Goal: Task Accomplishment & Management: Complete application form

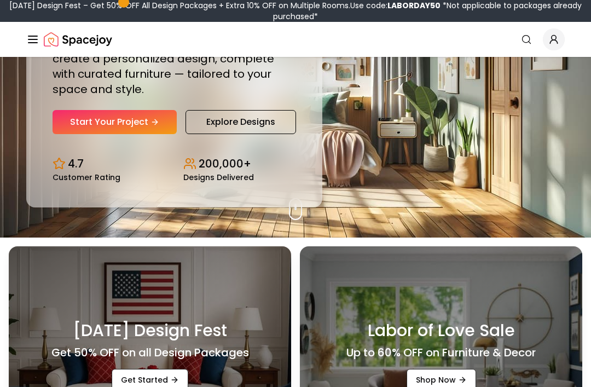
scroll to position [149, 0]
click at [76, 134] on link "Start Your Project" at bounding box center [114, 122] width 124 height 24
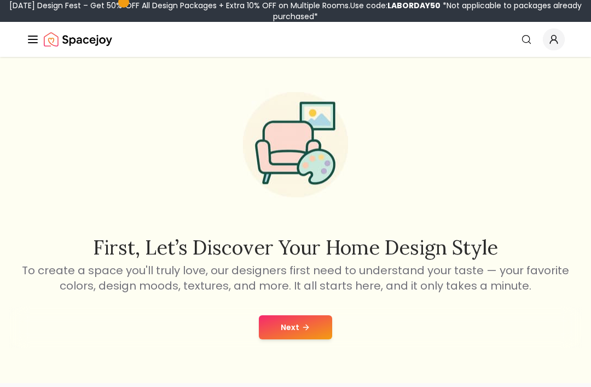
scroll to position [38, 0]
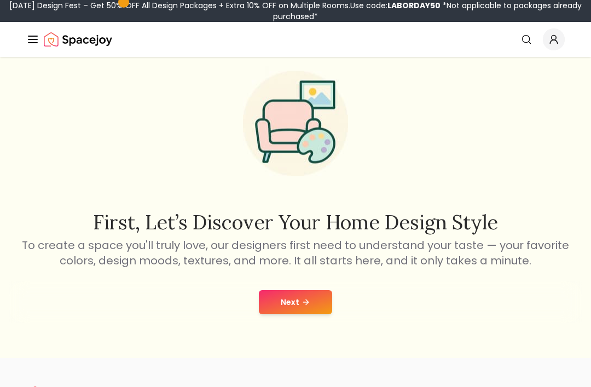
click at [301, 302] on icon at bounding box center [305, 301] width 9 height 9
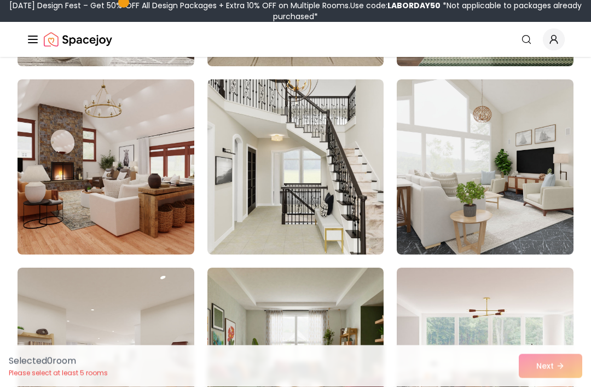
scroll to position [1213, 0]
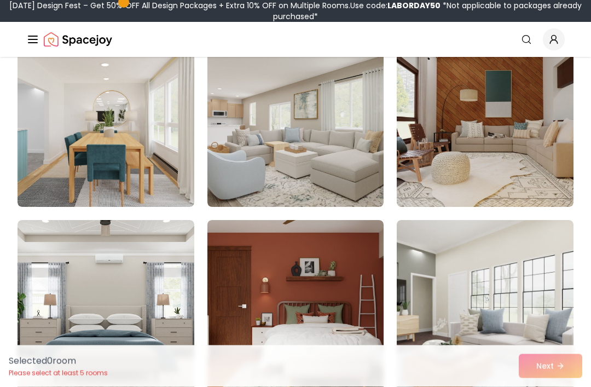
click at [526, 37] on icon "Global" at bounding box center [526, 39] width 11 height 11
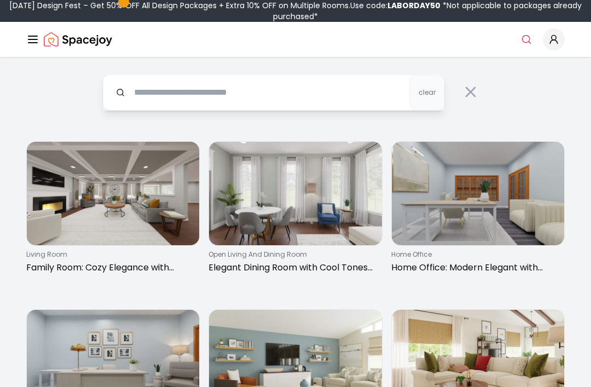
click at [352, 90] on input "text" at bounding box center [273, 92] width 341 height 36
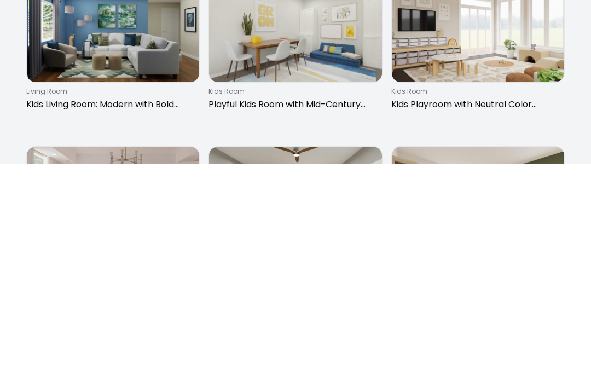
scroll to position [118, 0]
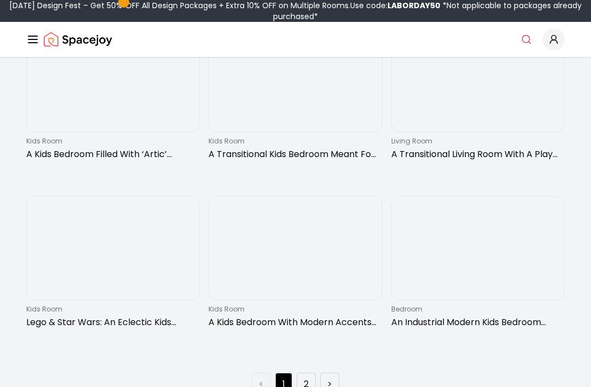
scroll to position [1457, 0]
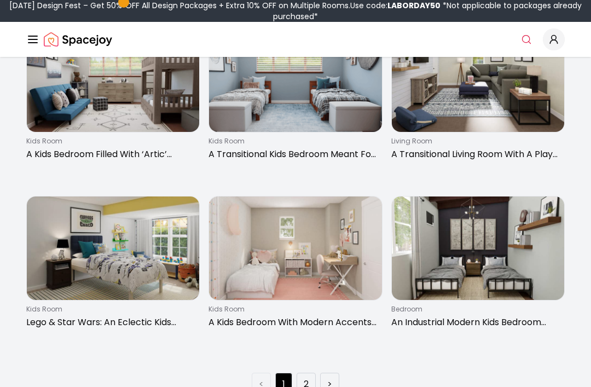
click at [334, 380] on li ">" at bounding box center [329, 383] width 19 height 23
click at [328, 380] on link ">" at bounding box center [329, 383] width 5 height 13
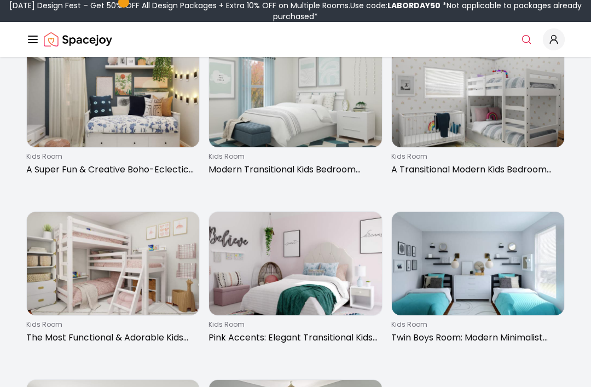
scroll to position [766, 0]
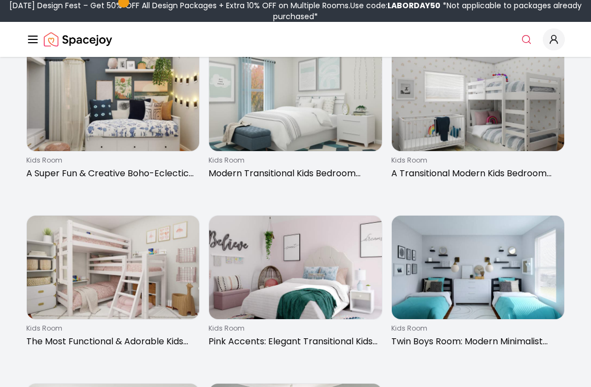
click at [526, 37] on icon "Global" at bounding box center [526, 39] width 11 height 11
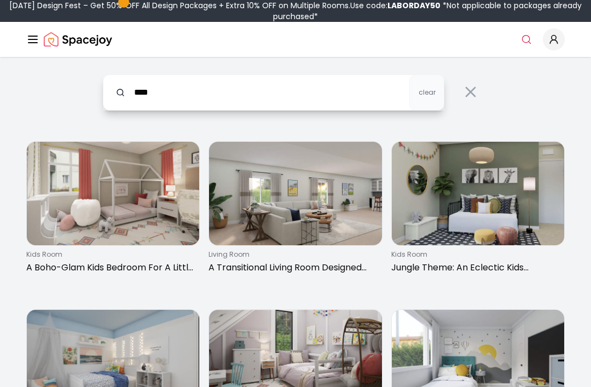
click at [357, 90] on input "****" at bounding box center [273, 92] width 341 height 36
type input "**********"
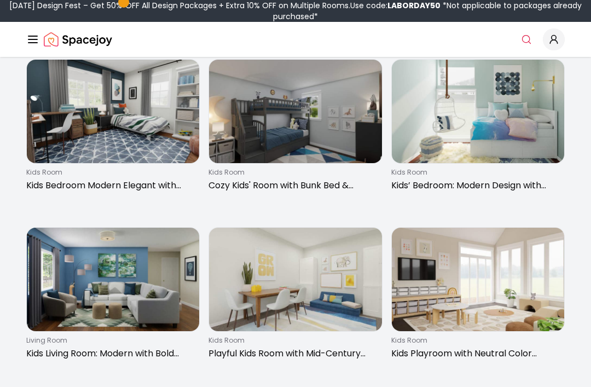
click at [525, 132] on img at bounding box center [478, 111] width 172 height 103
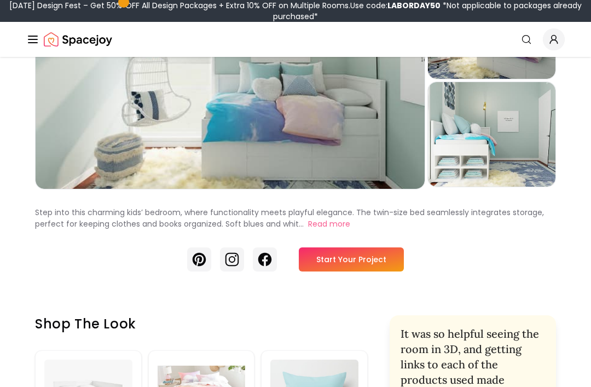
scroll to position [137, 0]
click at [370, 251] on link "Start Your Project" at bounding box center [351, 260] width 105 height 24
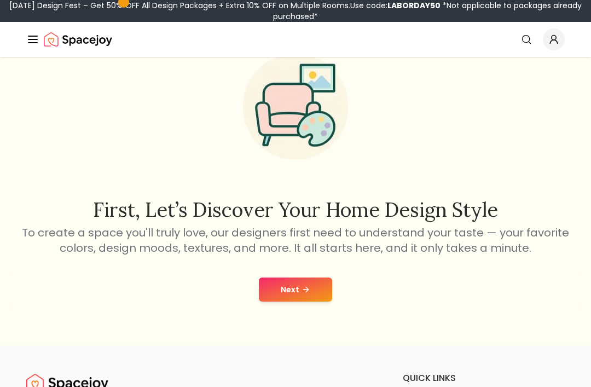
scroll to position [51, 0]
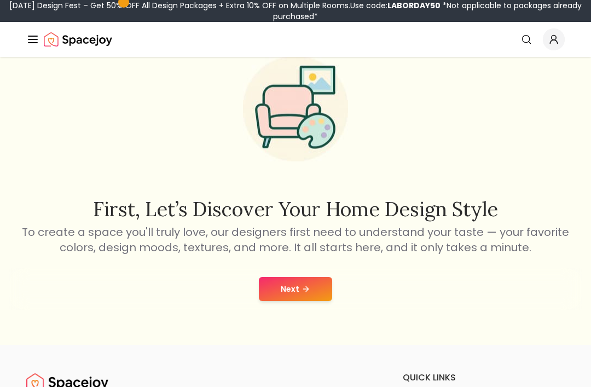
click at [297, 288] on button "Next" at bounding box center [295, 289] width 73 height 24
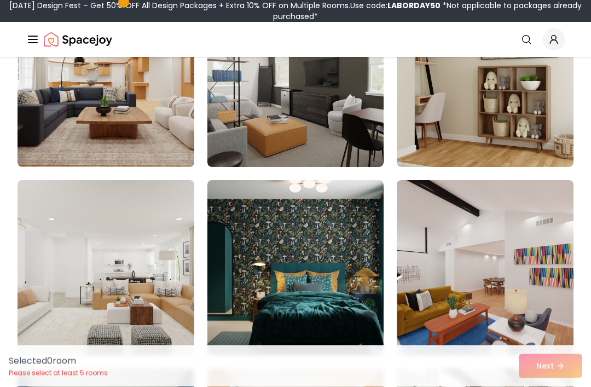
scroll to position [734, 0]
click at [524, 97] on img at bounding box center [484, 79] width 177 height 175
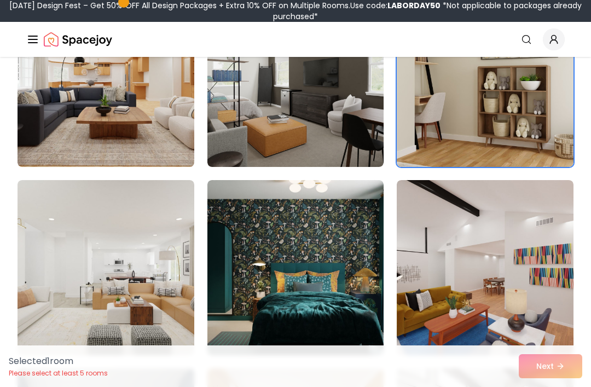
click at [557, 386] on div "Selected 1 room Please select at least 5 rooms Next" at bounding box center [295, 366] width 591 height 42
click at [508, 119] on img at bounding box center [484, 79] width 177 height 175
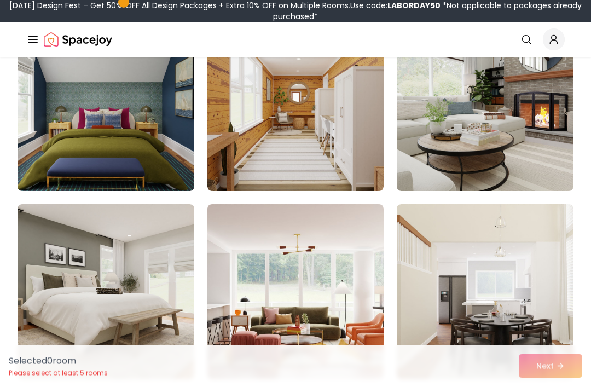
scroll to position [1087, 0]
click at [564, 102] on img at bounding box center [484, 103] width 177 height 175
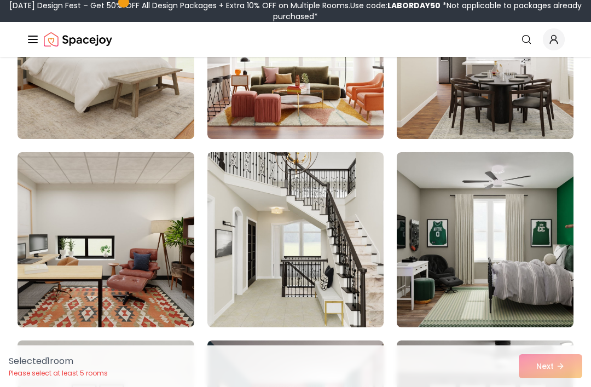
click at [358, 211] on img at bounding box center [295, 239] width 177 height 175
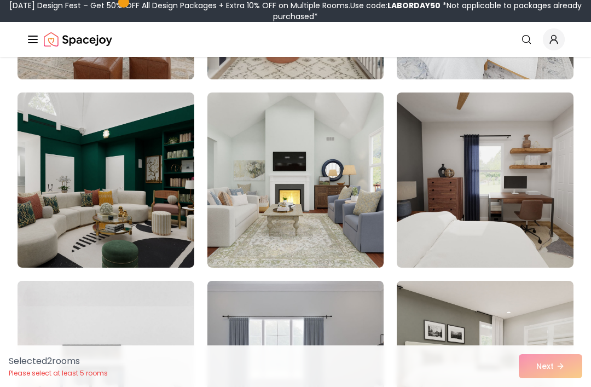
click at [359, 145] on img at bounding box center [295, 179] width 177 height 175
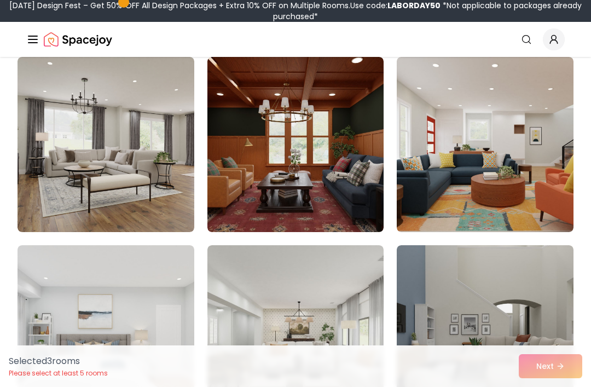
click at [46, 137] on img at bounding box center [105, 144] width 177 height 175
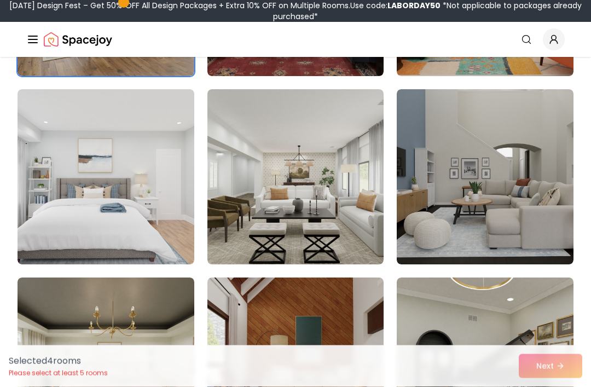
scroll to position [4776, 0]
click at [501, 160] on img at bounding box center [484, 176] width 177 height 175
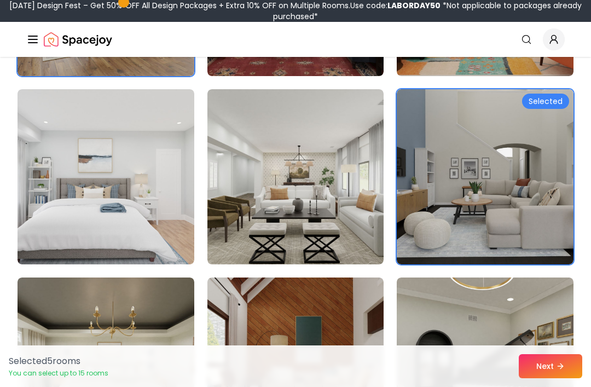
click at [556, 378] on button "Next" at bounding box center [549, 366] width 63 height 24
